Goal: Task Accomplishment & Management: Use online tool/utility

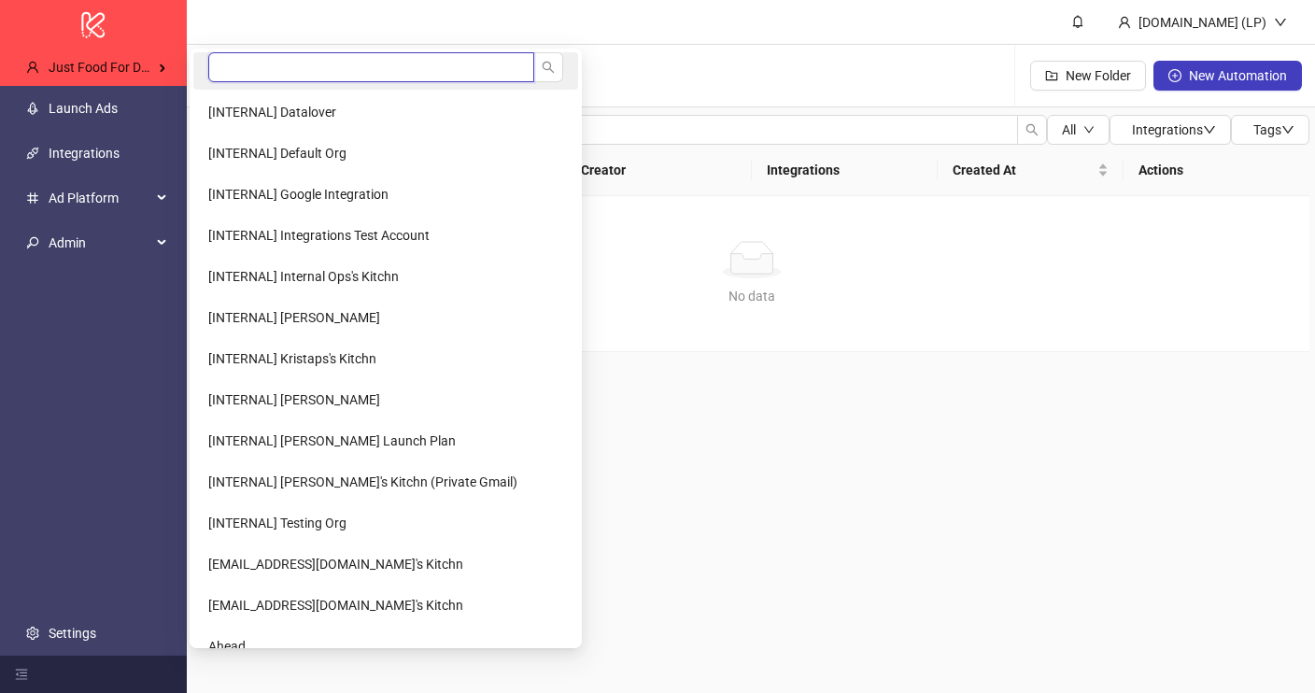
click at [296, 71] on input "search" at bounding box center [371, 67] width 326 height 30
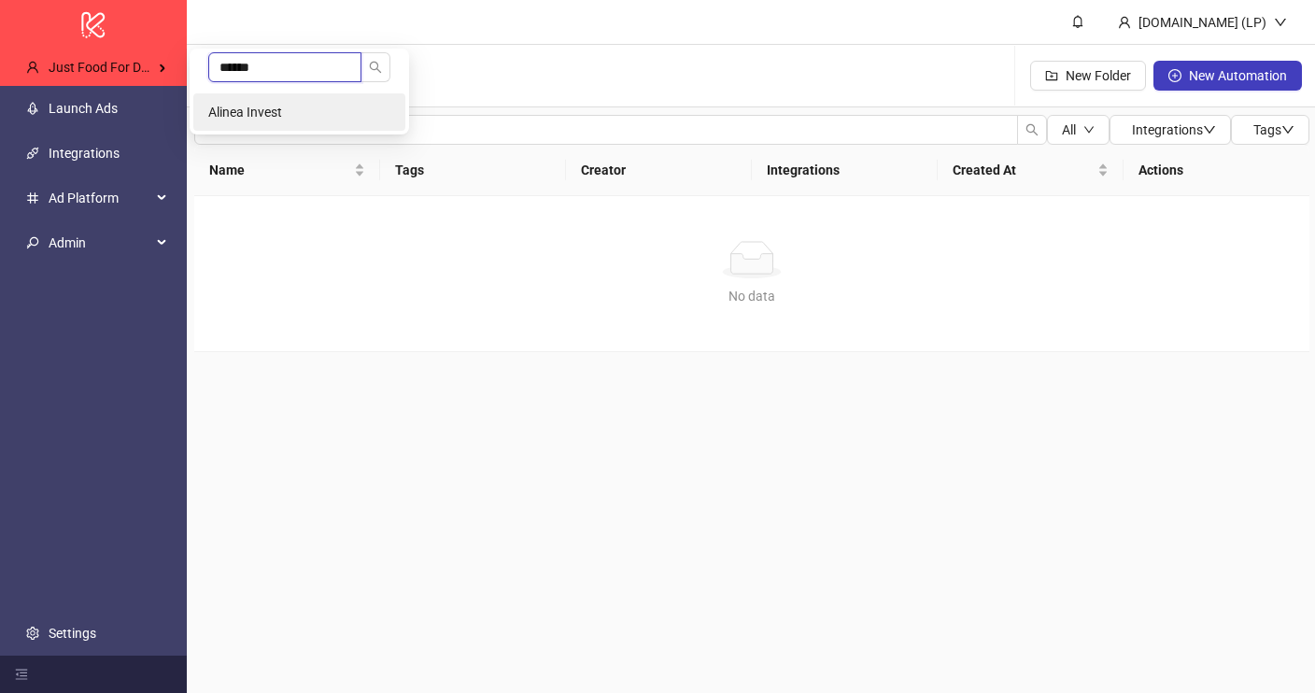
type input "******"
click at [281, 112] on span "Alinea Invest" at bounding box center [245, 112] width 74 height 15
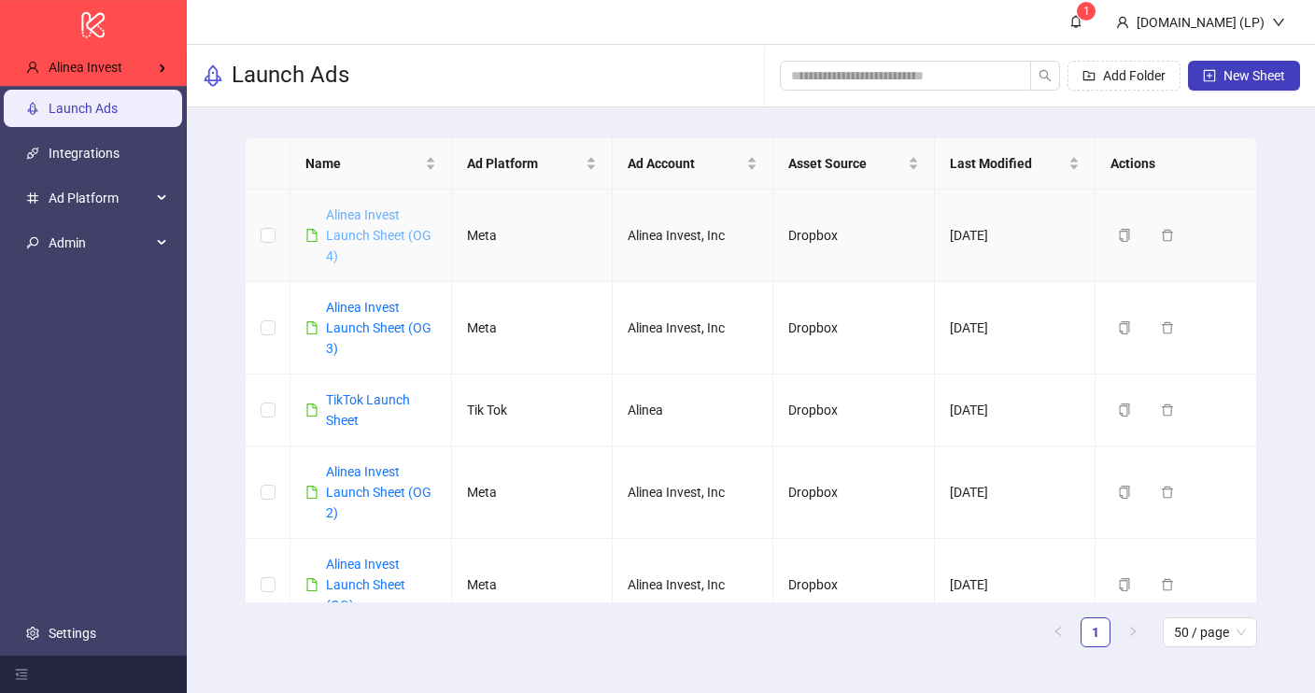
click at [388, 236] on link "Alinea Invest Launch Sheet (OG 4)" at bounding box center [379, 235] width 106 height 56
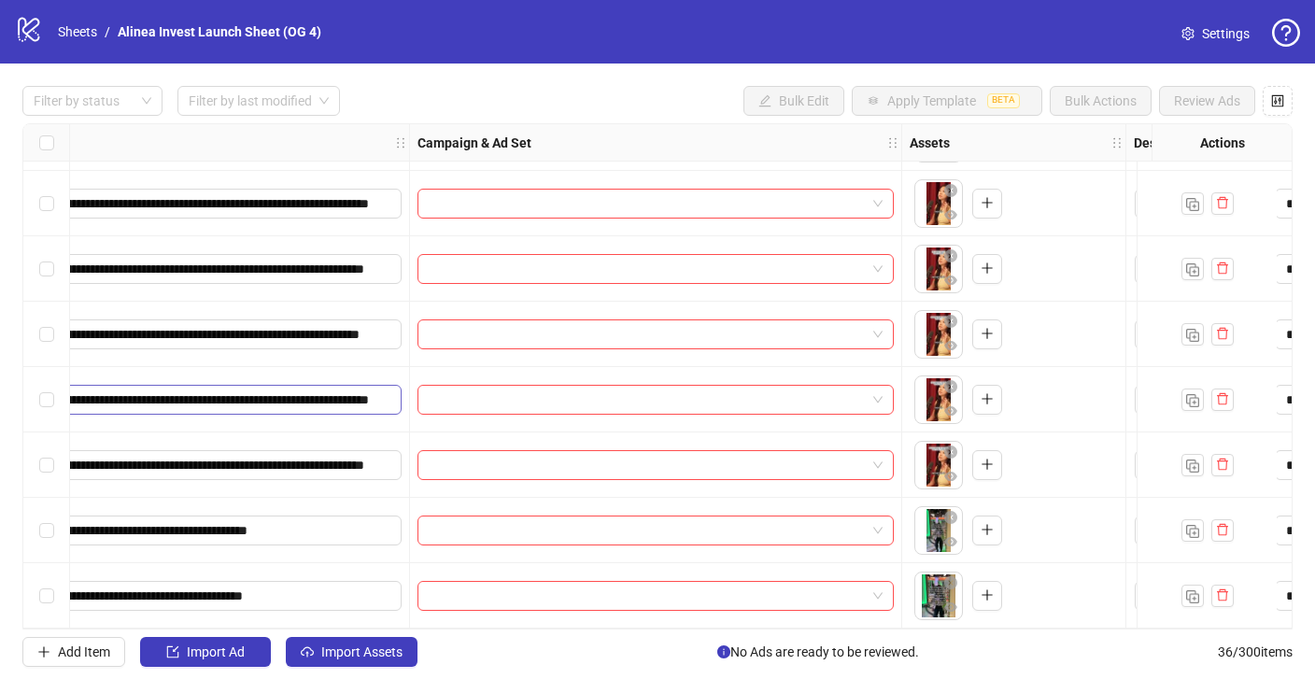
scroll to position [1894, 520]
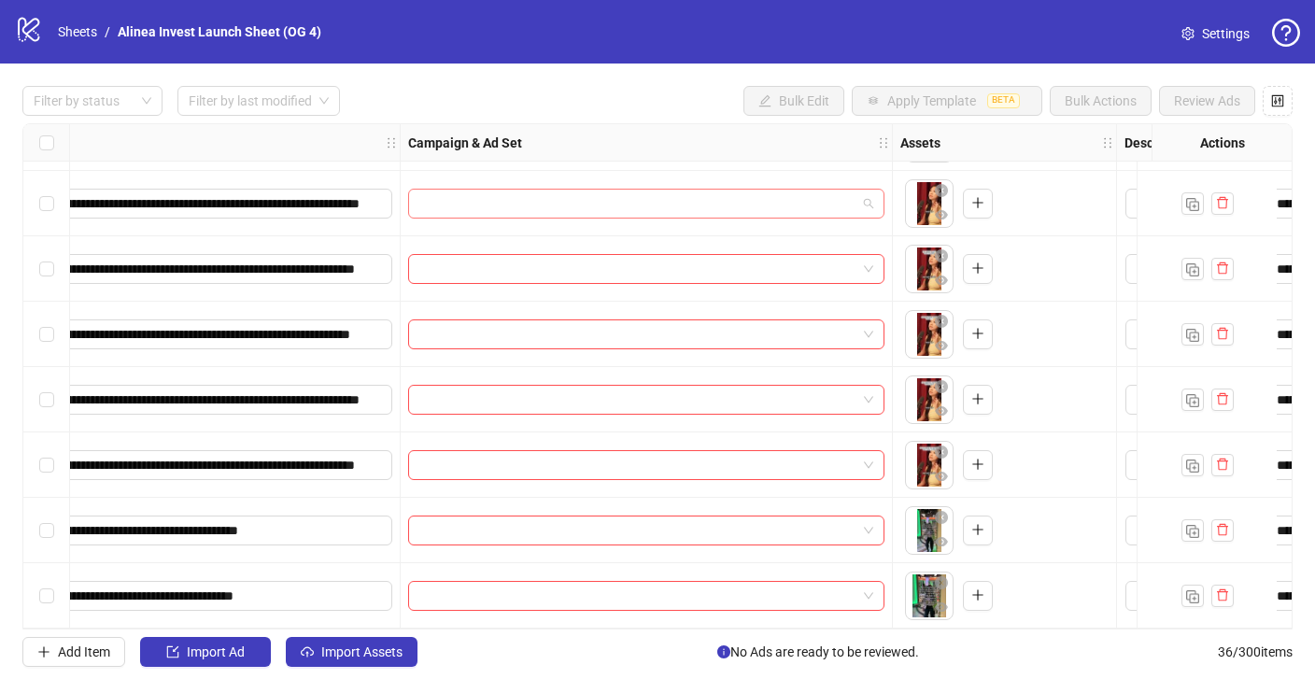
click at [863, 190] on span at bounding box center [646, 204] width 454 height 28
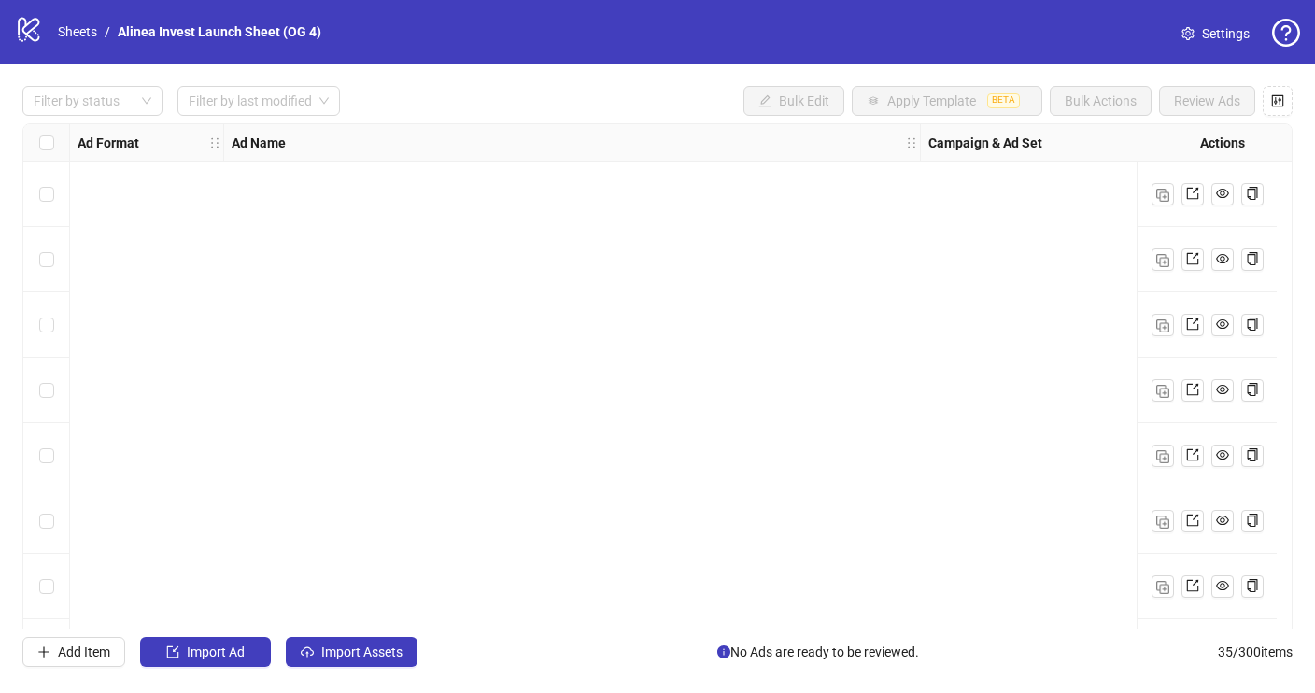
scroll to position [1829, 0]
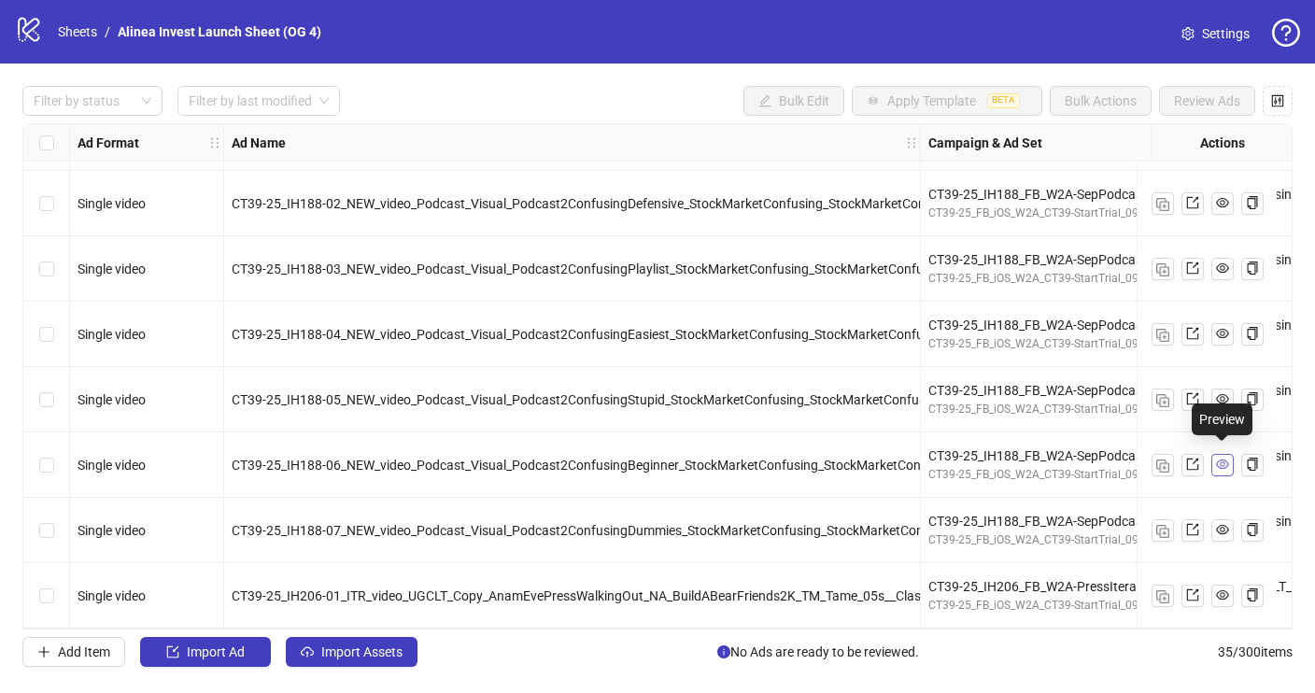
click at [1216, 462] on icon "eye" at bounding box center [1222, 464] width 13 height 13
